Goal: Task Accomplishment & Management: Use online tool/utility

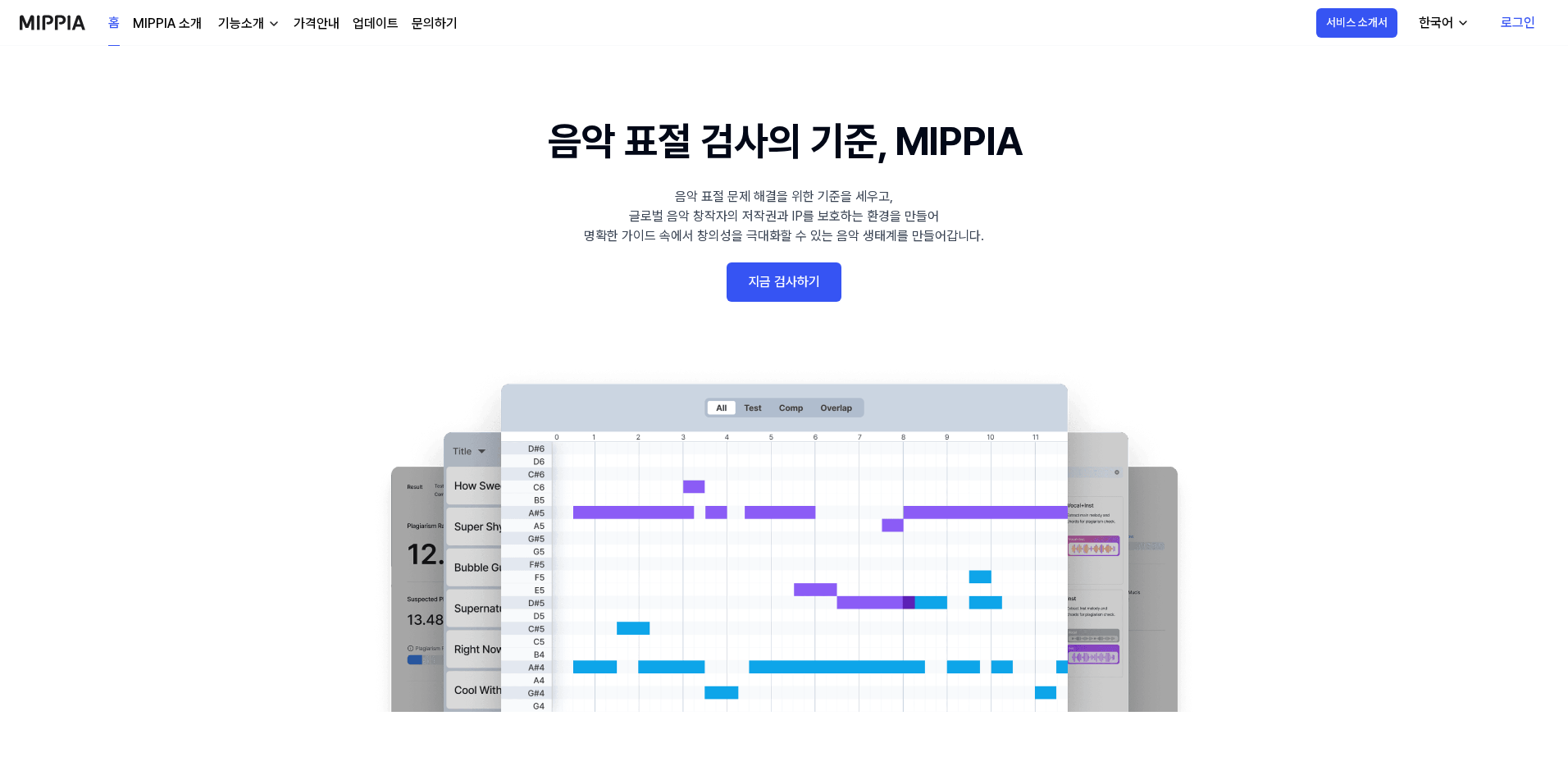
click at [787, 290] on link "지금 검사하기" at bounding box center [784, 282] width 115 height 40
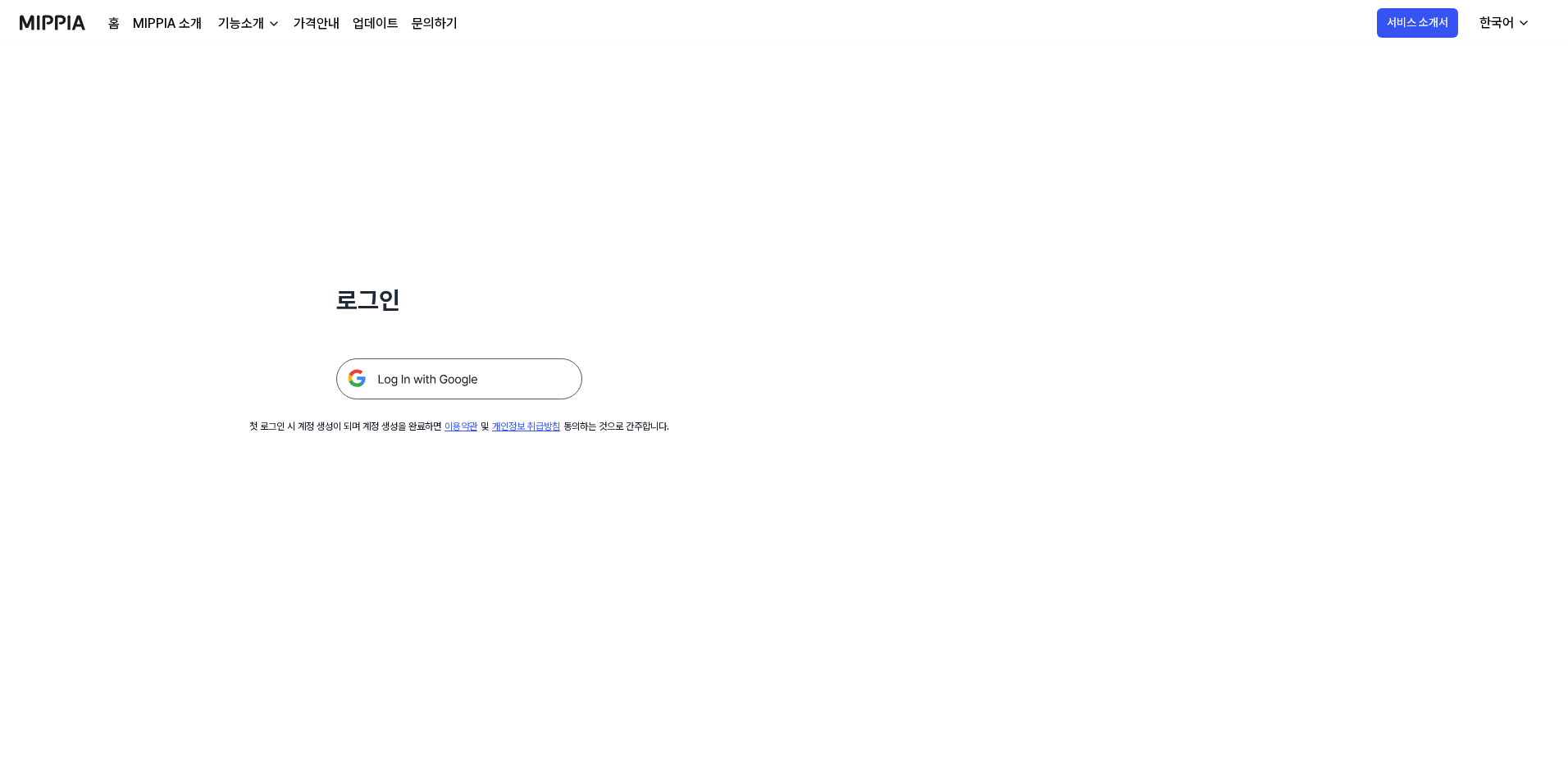
click at [436, 372] on img at bounding box center [459, 379] width 246 height 41
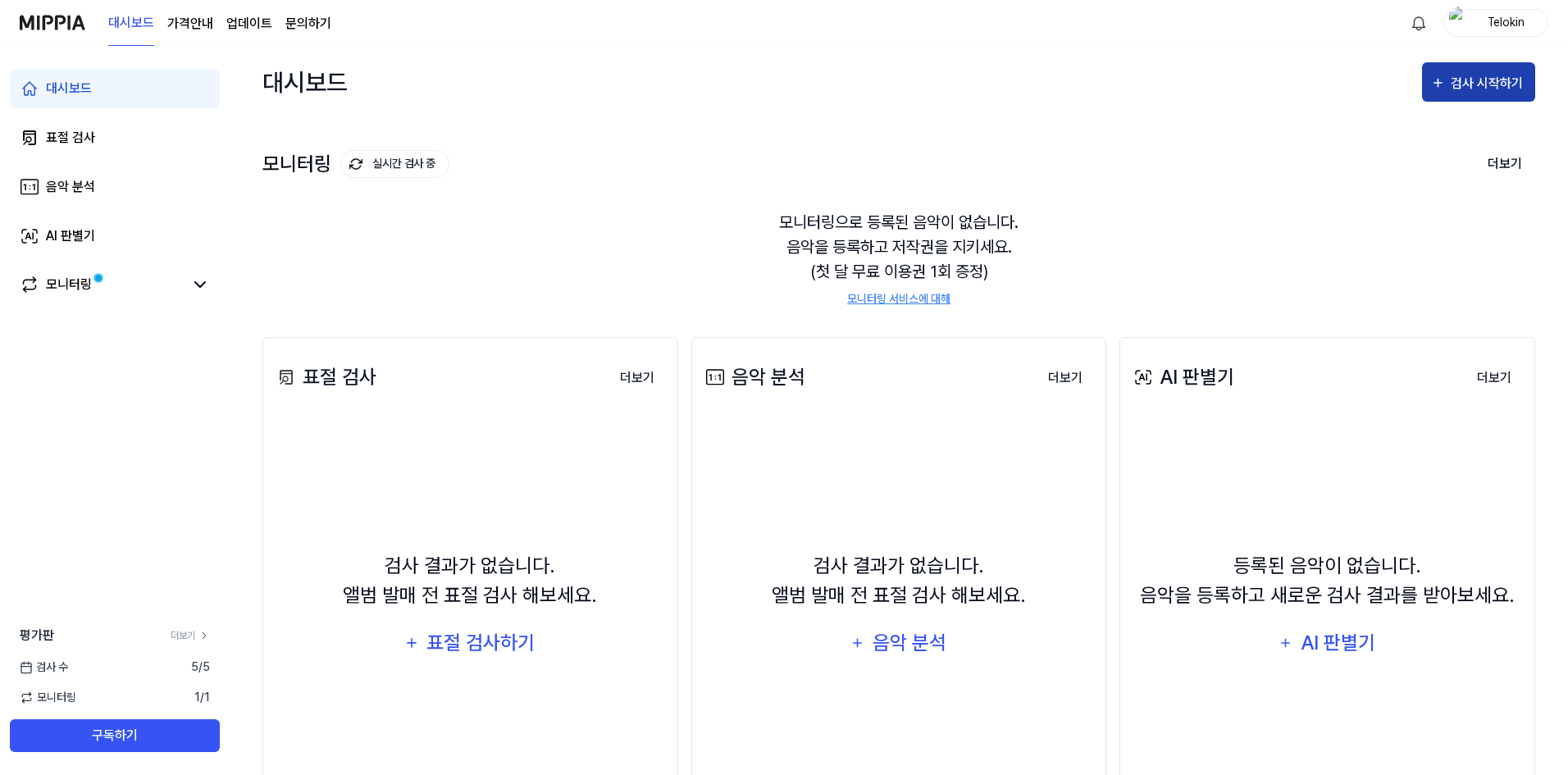
click at [1465, 91] on div "검사 시작하기" at bounding box center [1489, 82] width 77 height 21
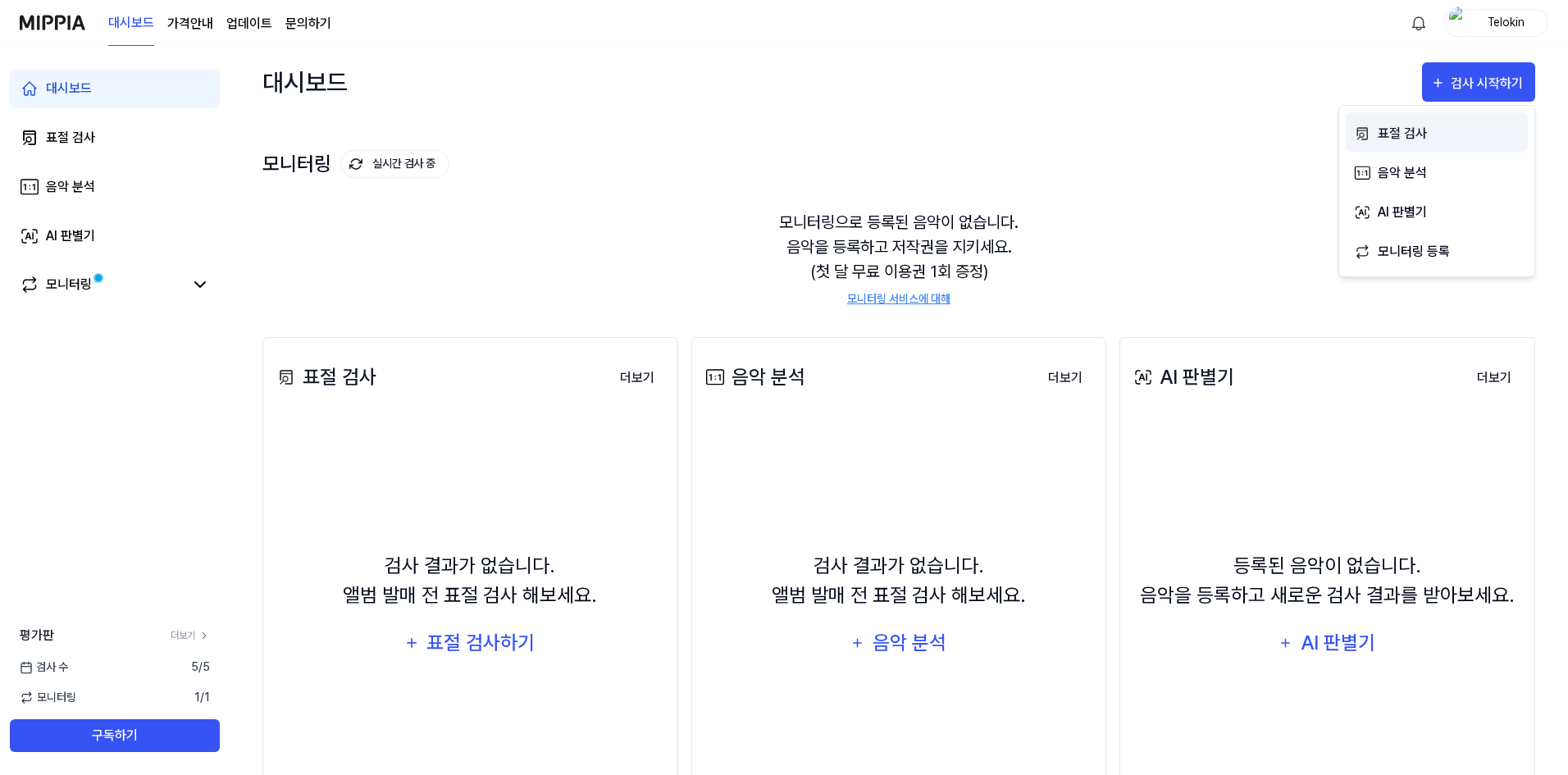
click at [1430, 138] on div "표절 검사" at bounding box center [1449, 133] width 143 height 21
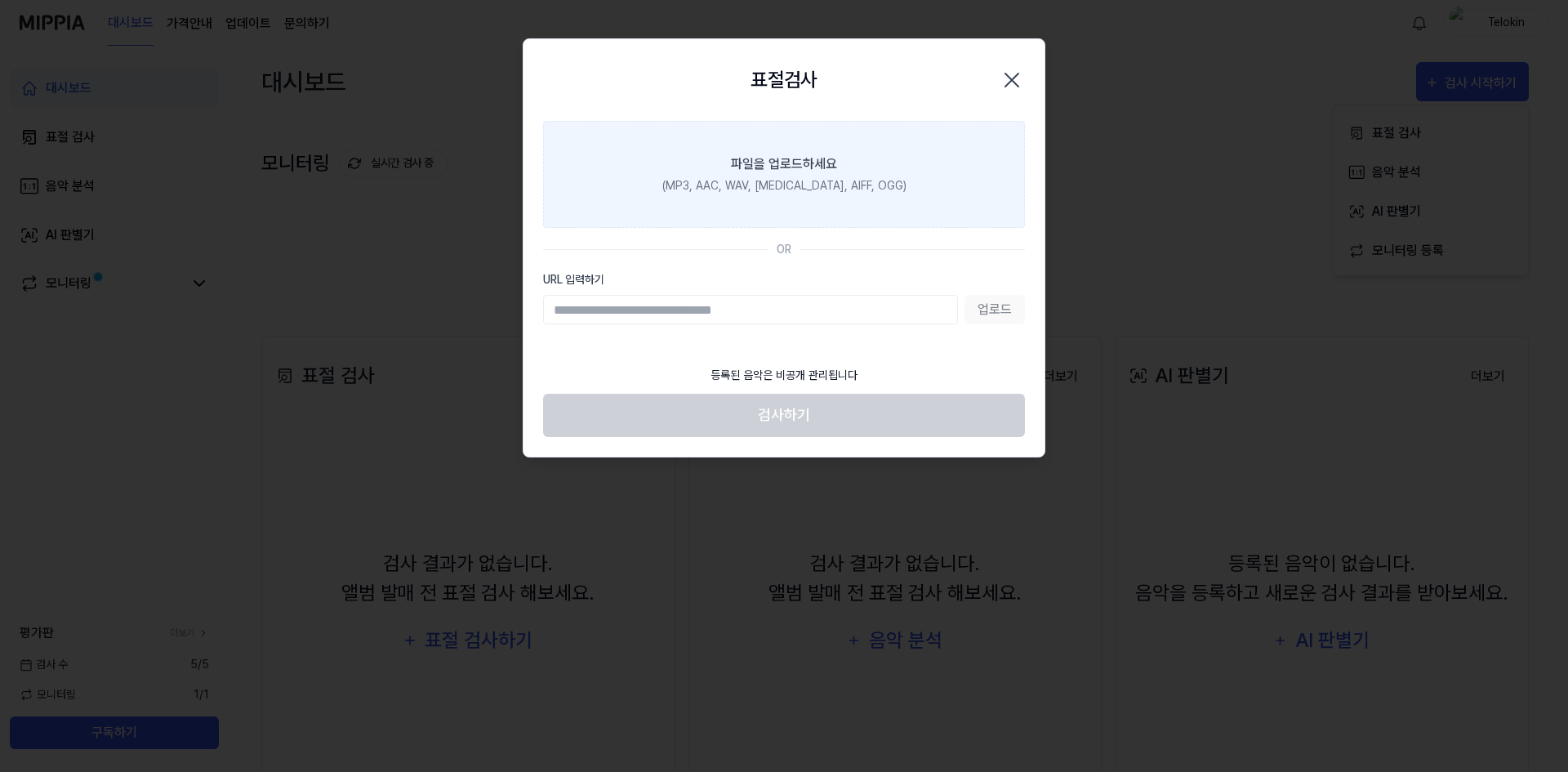
click at [833, 198] on label "파일을 업로드하세요 (MP3, AAC, WAV, [MEDICAL_DATA], AIFF, OGG)" at bounding box center [784, 174] width 482 height 107
click at [0, 0] on input "파일을 업로드하세요 (MP3, AAC, WAV, [MEDICAL_DATA], AIFF, OGG)" at bounding box center [0, 0] width 0 height 0
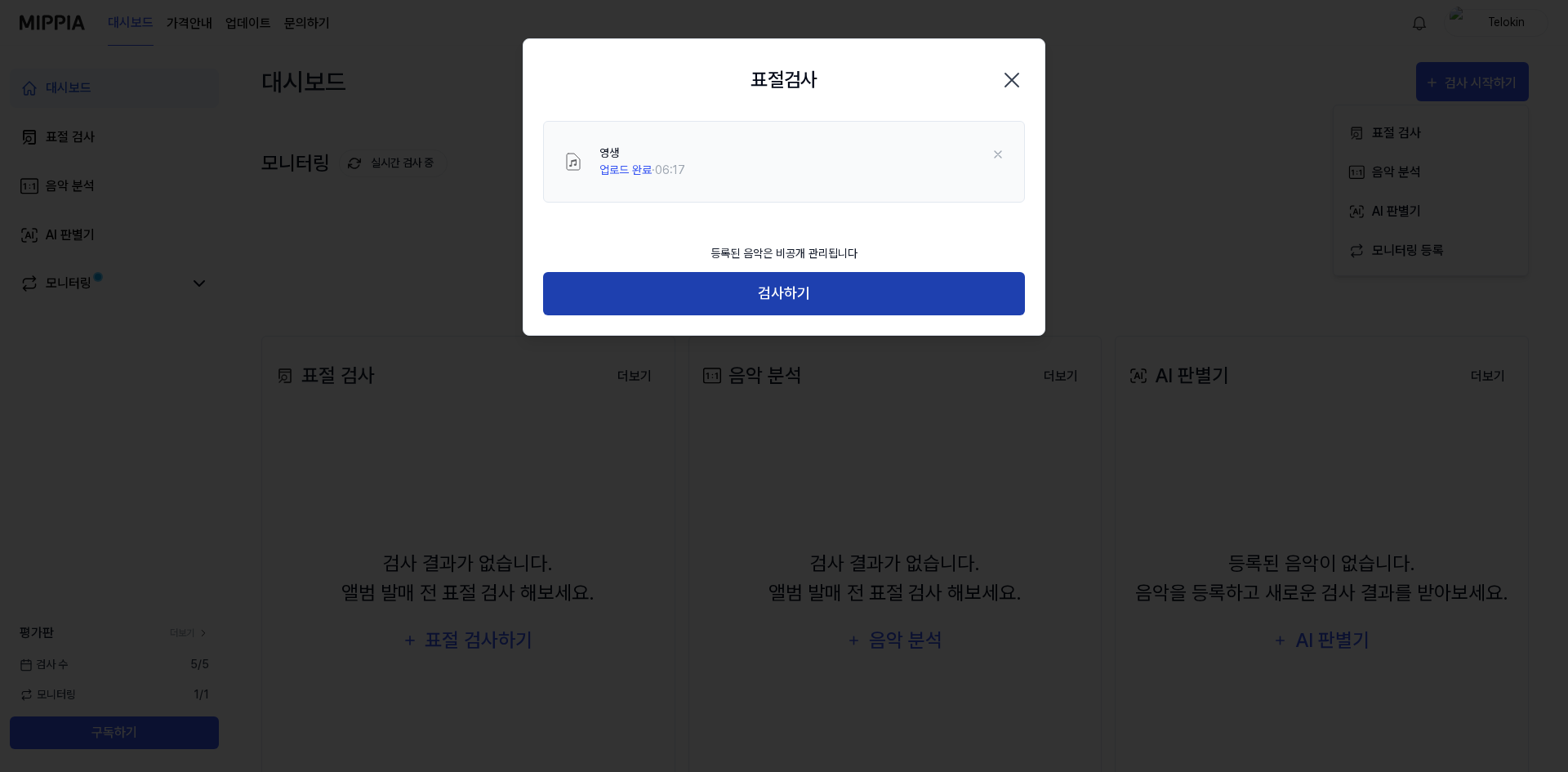
click at [805, 304] on button "검사하기" at bounding box center [784, 294] width 482 height 44
